Goal: Task Accomplishment & Management: Manage account settings

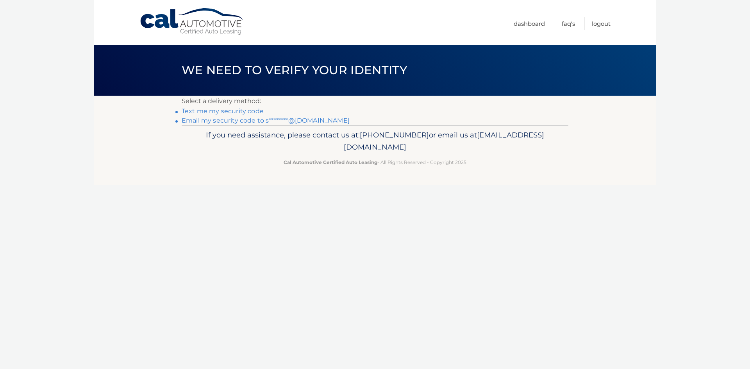
click at [245, 119] on link "Email my security code to s********@gmail.com" at bounding box center [266, 120] width 168 height 7
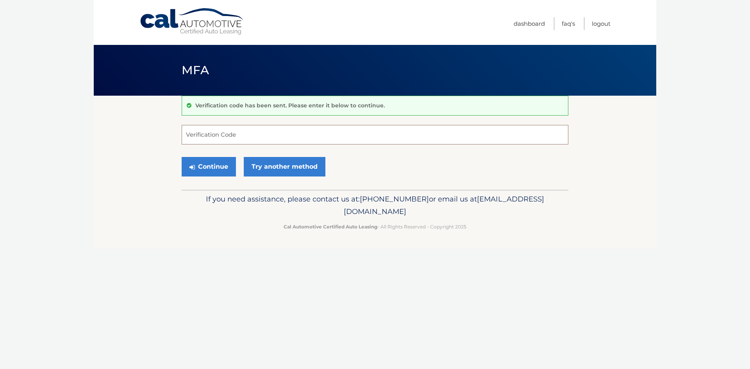
click at [246, 136] on input "Verification Code" at bounding box center [375, 135] width 387 height 20
paste input "137626"
click at [217, 164] on button "Continue" at bounding box center [209, 167] width 54 height 20
click at [236, 137] on input "137626" at bounding box center [375, 135] width 387 height 20
type input "137626"
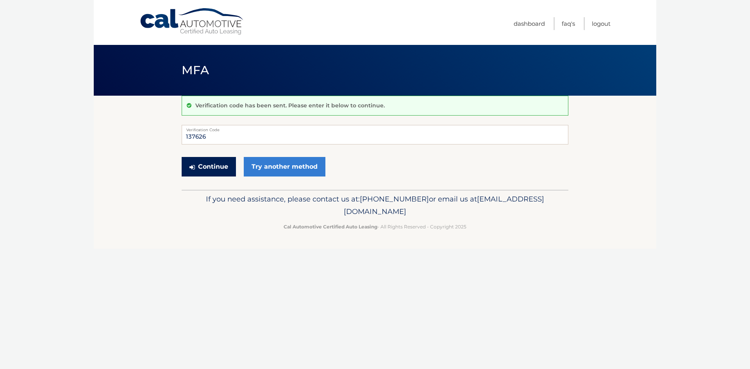
click at [211, 168] on button "Continue" at bounding box center [209, 167] width 54 height 20
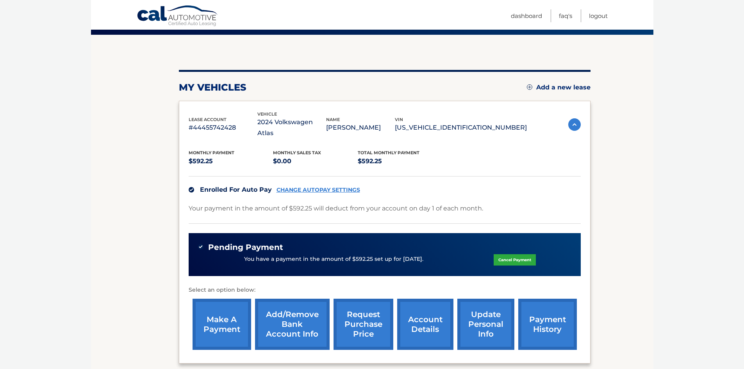
scroll to position [78, 0]
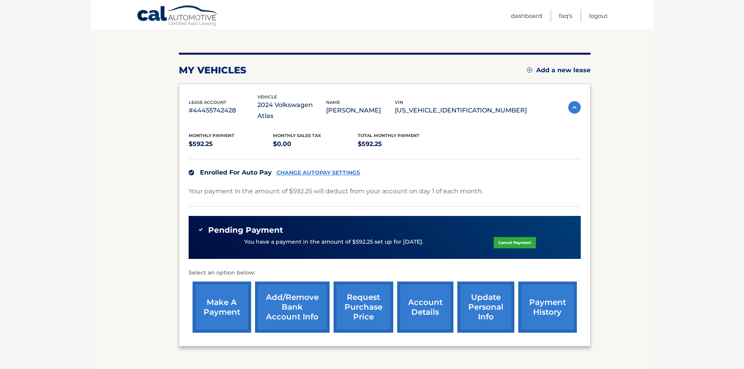
click at [335, 170] on link "CHANGE AUTOPAY SETTINGS" at bounding box center [319, 173] width 84 height 7
click at [504, 237] on link "Cancel Payment" at bounding box center [515, 242] width 42 height 11
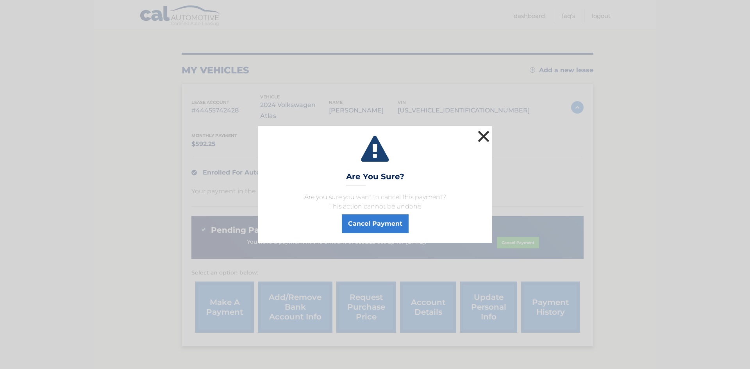
click at [486, 136] on button "×" at bounding box center [484, 137] width 16 height 16
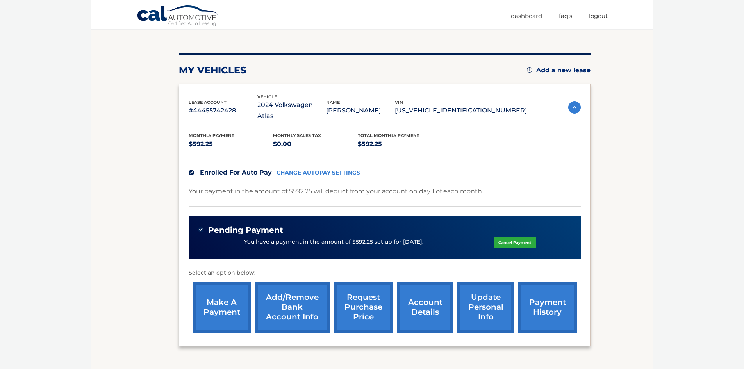
click at [535, 306] on link "payment history" at bounding box center [547, 307] width 59 height 51
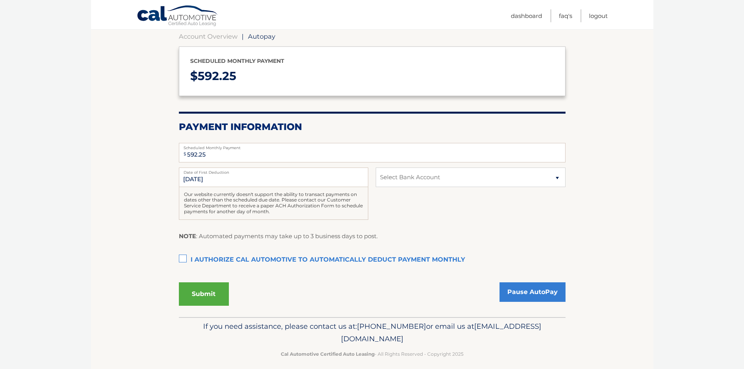
scroll to position [78, 0]
click at [454, 173] on select "Select Bank Account Checking JPMORGAN CHASE BANK, NA *****9963 Checking JPMORGA…" at bounding box center [470, 177] width 189 height 20
drag, startPoint x: 69, startPoint y: 141, endPoint x: 67, endPoint y: 126, distance: 15.0
click at [69, 140] on body "Cal Automotive Menu Dashboard FAQ's Logout | $" at bounding box center [372, 106] width 744 height 369
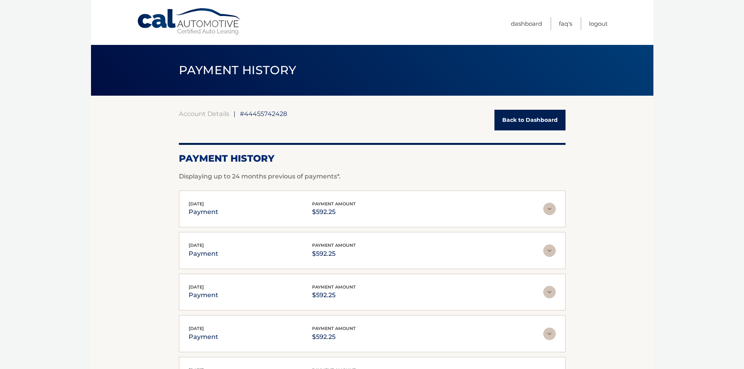
click at [521, 119] on link "Back to Dashboard" at bounding box center [530, 120] width 71 height 21
click at [525, 119] on link "Back to Dashboard" at bounding box center [530, 120] width 71 height 21
click at [513, 128] on link "Back to Dashboard" at bounding box center [530, 120] width 71 height 21
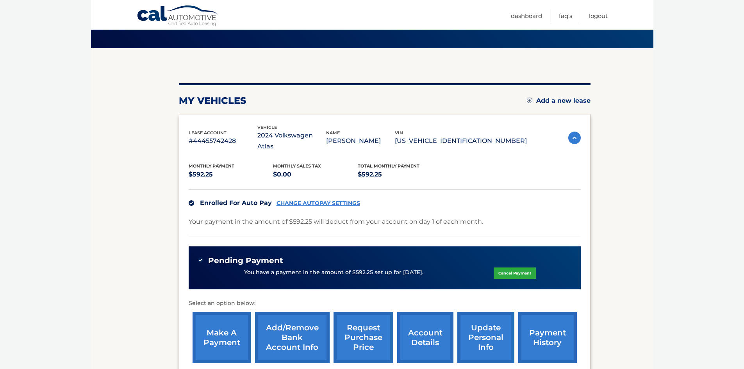
scroll to position [117, 0]
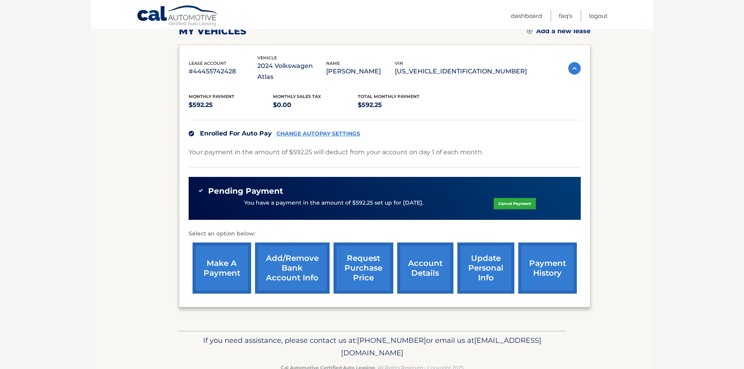
click at [520, 198] on link "Cancel Payment" at bounding box center [515, 203] width 42 height 11
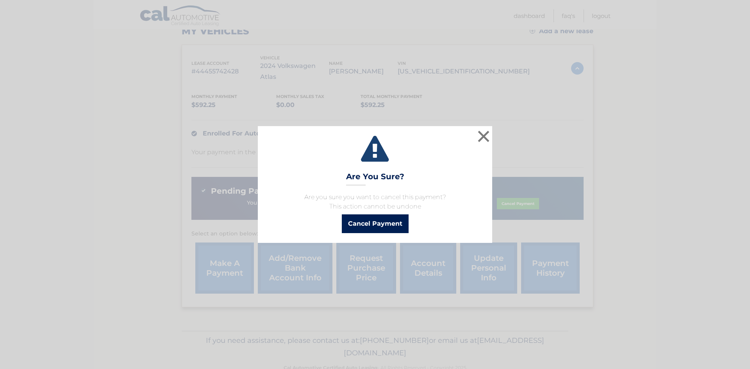
click at [400, 228] on button "Cancel Payment" at bounding box center [375, 223] width 67 height 19
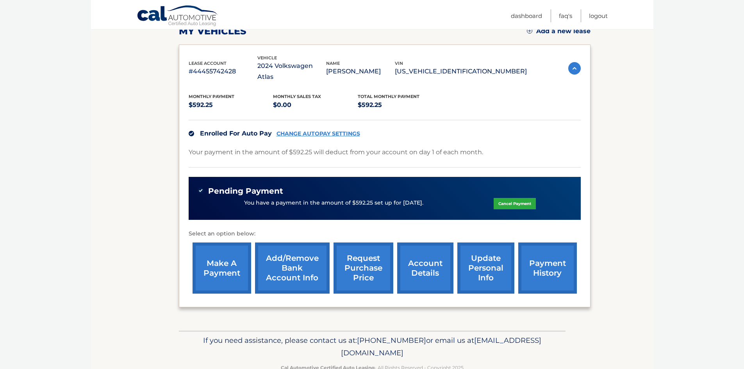
click at [503, 198] on link "Cancel Payment" at bounding box center [515, 203] width 42 height 11
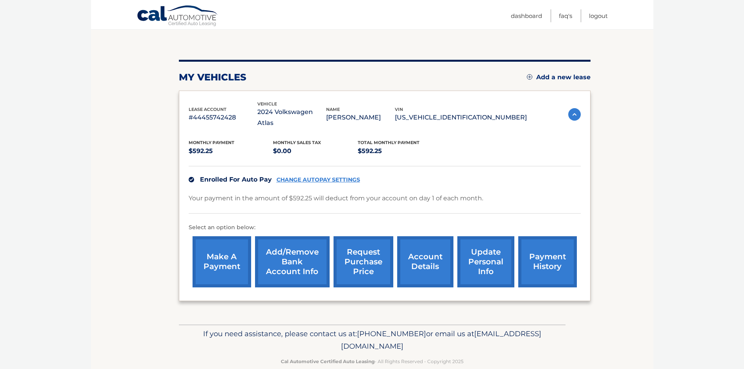
scroll to position [75, 0]
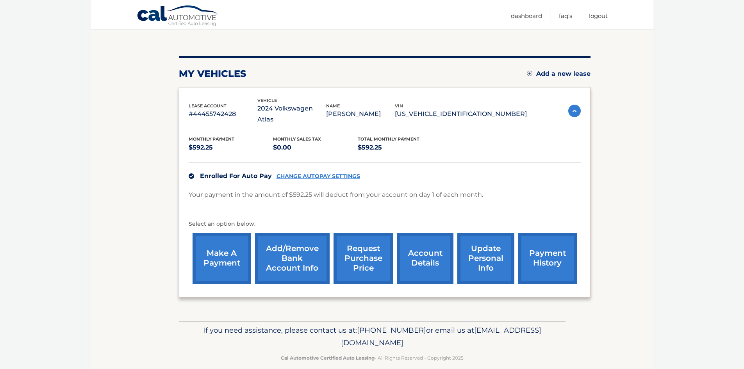
click at [328, 173] on link "CHANGE AUTOPAY SETTINGS" at bounding box center [319, 176] width 84 height 7
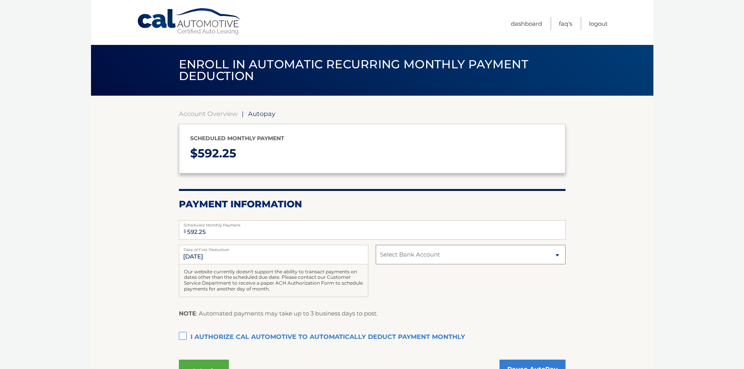
click at [416, 252] on select "Select Bank Account Checking JPMORGAN CHASE BANK, NA *****9963 Checking JPMORGA…" at bounding box center [470, 255] width 189 height 20
select select "NTk1N2I3MGYtZWQyNi00NzkxLThhYWYtMDVmNGRmZDc5MzBj"
click at [376, 245] on select "Select Bank Account Checking JPMORGAN CHASE BANK, NA *****9963 Checking JPMORGA…" at bounding box center [470, 255] width 189 height 20
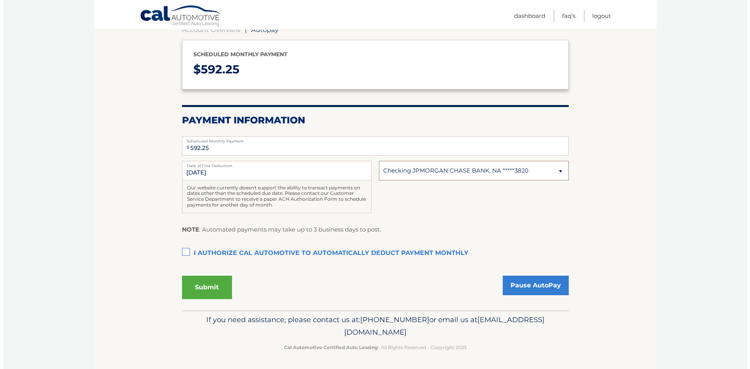
scroll to position [84, 0]
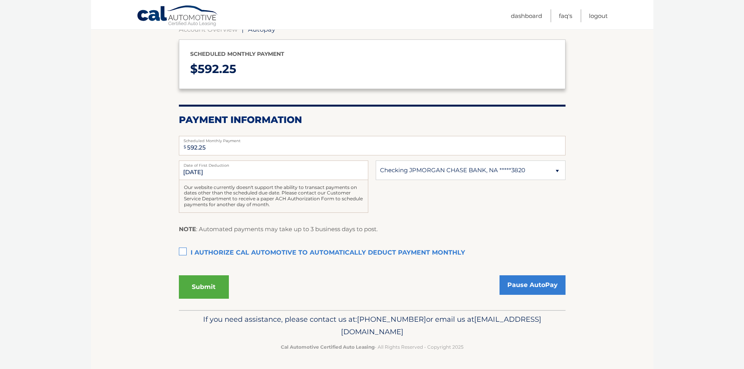
click at [180, 254] on label "I authorize cal automotive to automatically deduct payment monthly This checkbo…" at bounding box center [372, 253] width 387 height 16
click at [0, 0] on input "I authorize cal automotive to automatically deduct payment monthly This checkbo…" at bounding box center [0, 0] width 0 height 0
click at [216, 289] on button "Submit" at bounding box center [204, 286] width 50 height 23
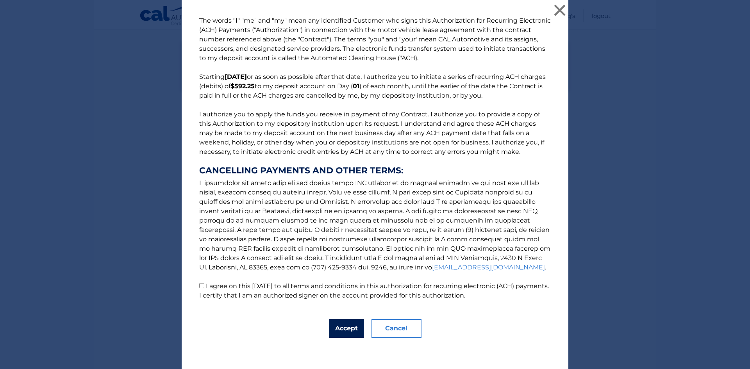
click at [348, 329] on button "Accept" at bounding box center [346, 328] width 35 height 19
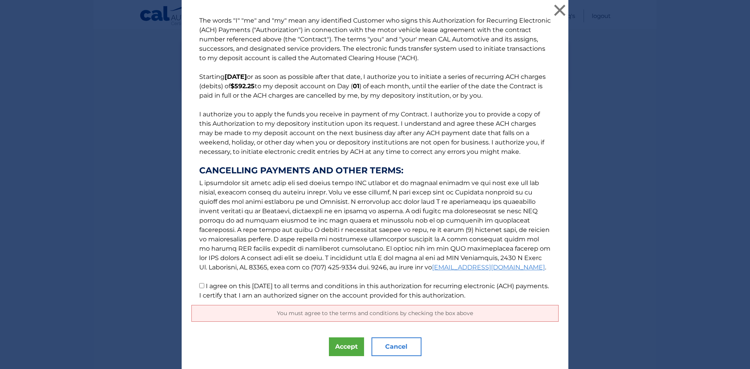
click at [200, 286] on input "I agree on this 09/02/2025 to all terms and conditions in this authorization fo…" at bounding box center [201, 285] width 5 height 5
checkbox input "true"
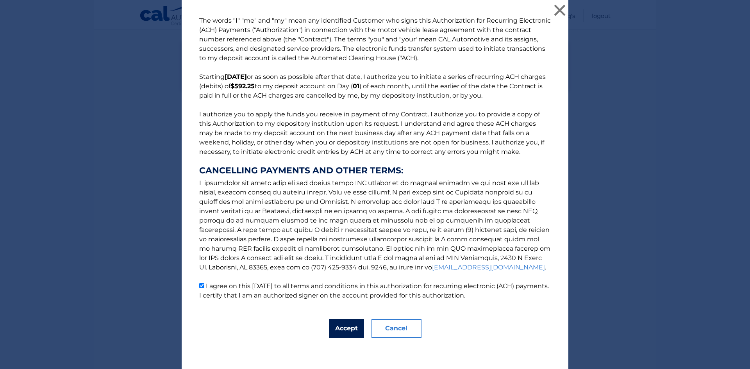
click at [343, 329] on button "Accept" at bounding box center [346, 328] width 35 height 19
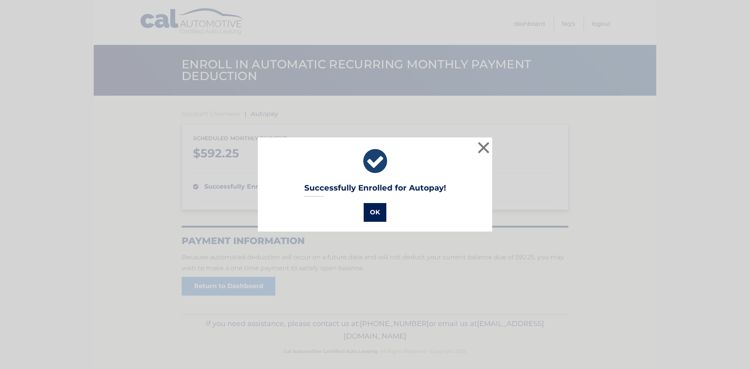
click at [376, 216] on button "OK" at bounding box center [375, 212] width 23 height 19
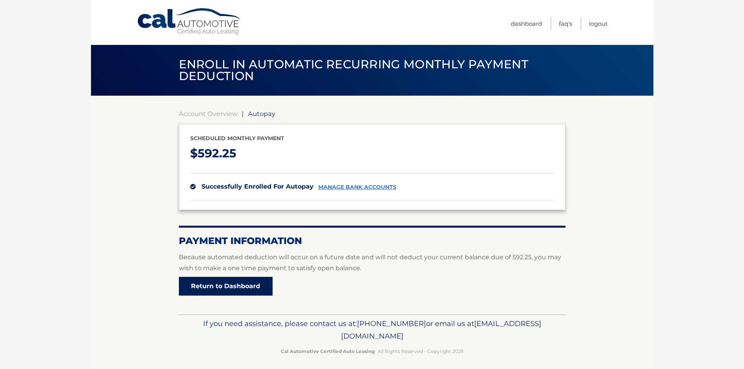
click at [263, 286] on link "Return to Dashboard" at bounding box center [226, 286] width 94 height 19
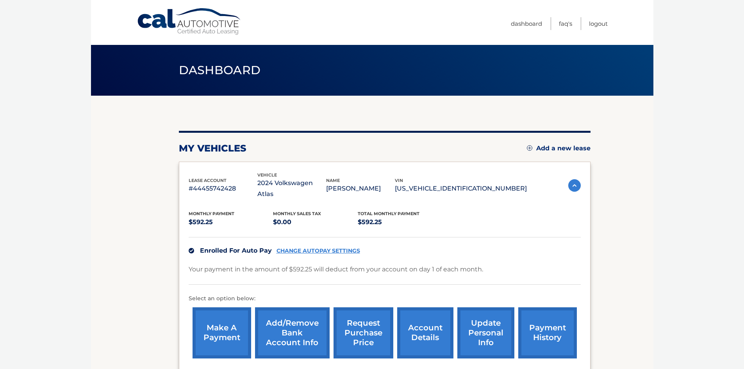
click at [227, 320] on link "make a payment" at bounding box center [222, 332] width 59 height 51
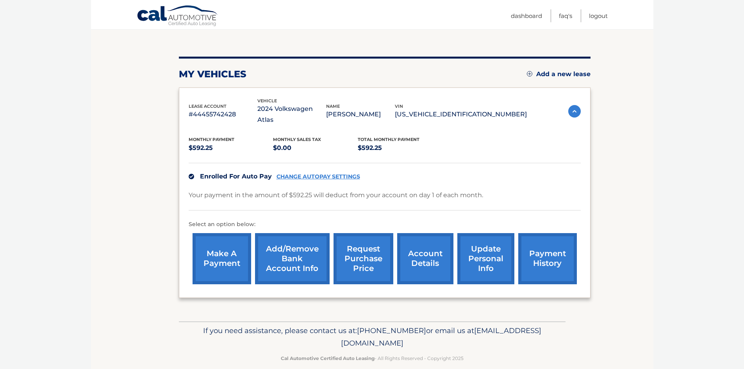
scroll to position [75, 0]
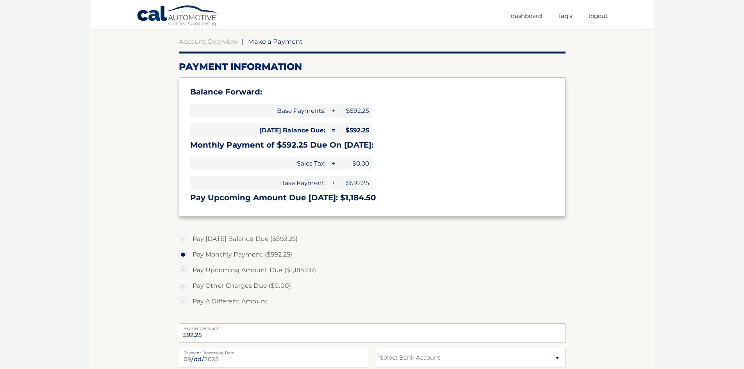
scroll to position [78, 0]
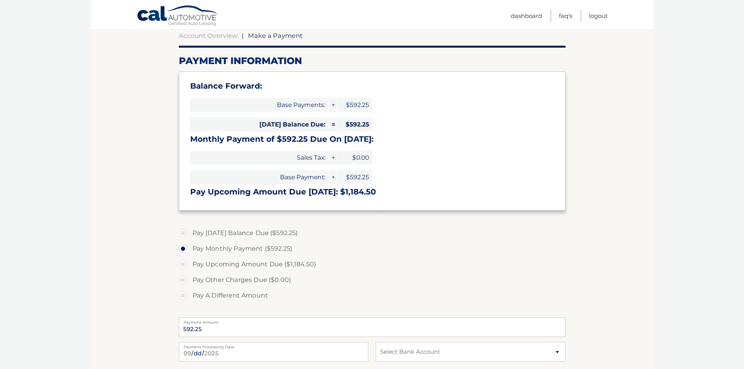
click at [187, 232] on label "Pay [DATE] Balance Due ($592.25)" at bounding box center [372, 233] width 387 height 16
click at [187, 232] on input "Pay [DATE] Balance Due ($592.25)" at bounding box center [186, 231] width 8 height 13
radio input "true"
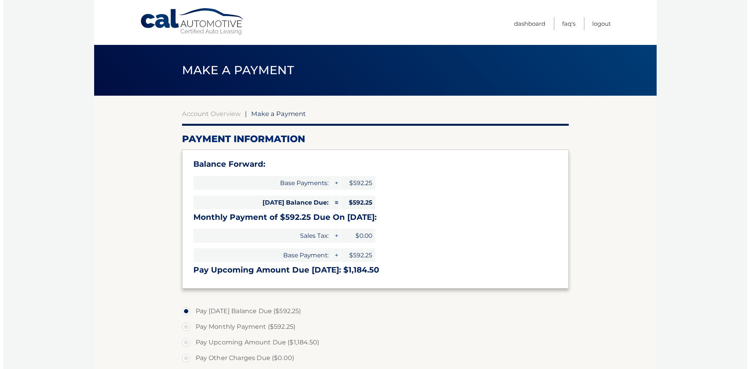
scroll to position [222, 0]
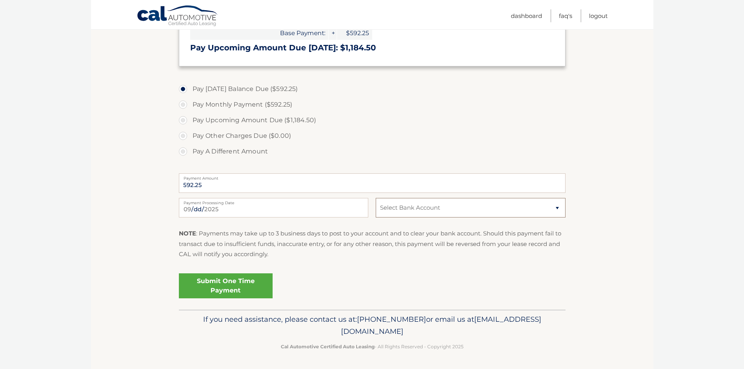
drag, startPoint x: 465, startPoint y: 200, endPoint x: 461, endPoint y: 205, distance: 7.3
click at [465, 200] on select "Select Bank Account Checking JPMORGAN CHASE BANK, NA *****9963 Checking JPMORGA…" at bounding box center [470, 208] width 189 height 20
select select "NTk1N2I3MGYtZWQyNi00NzkxLThhYWYtMDVmNGRmZDc5MzBj"
click at [376, 198] on select "Select Bank Account Checking JPMORGAN CHASE BANK, NA *****9963 Checking JPMORGA…" at bounding box center [470, 208] width 189 height 20
click at [231, 282] on link "Submit One Time Payment" at bounding box center [226, 285] width 94 height 25
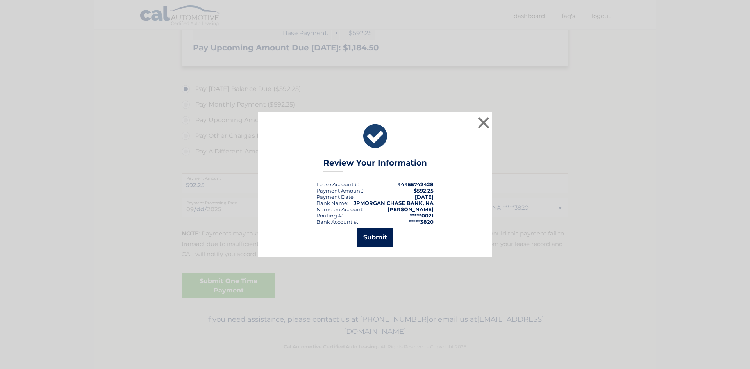
click at [382, 241] on button "Submit" at bounding box center [375, 237] width 36 height 19
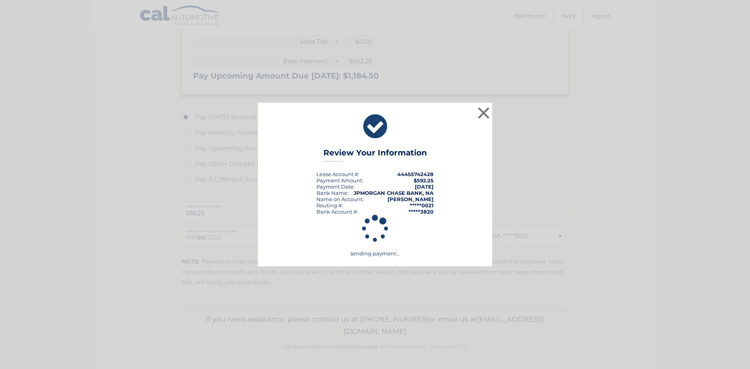
scroll to position [194, 0]
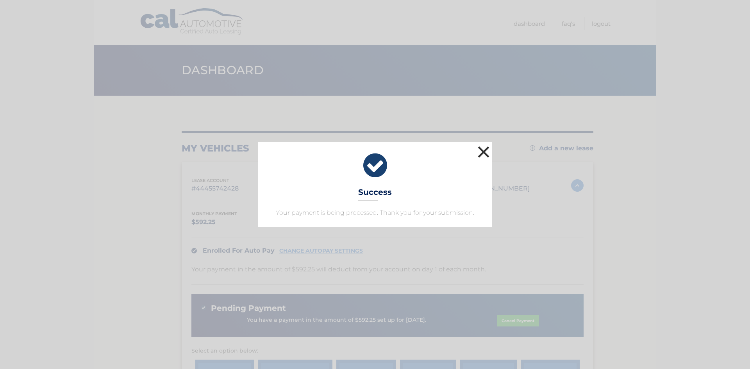
click at [484, 149] on button "×" at bounding box center [484, 152] width 16 height 16
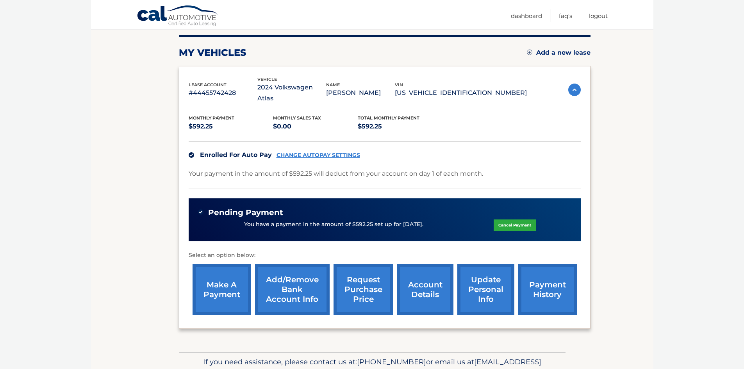
scroll to position [78, 0]
